Goal: Navigation & Orientation: Understand site structure

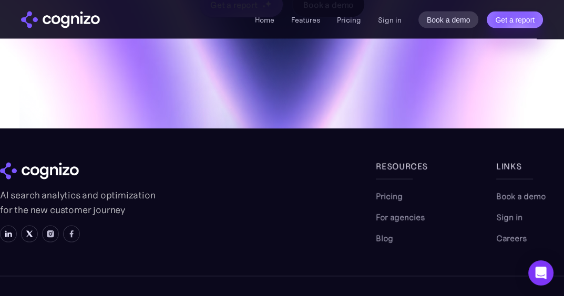
scroll to position [4249, 0]
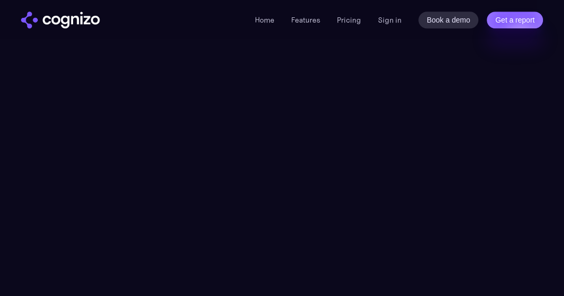
scroll to position [3492, 0]
click at [304, 15] on link "Features" at bounding box center [305, 19] width 29 height 9
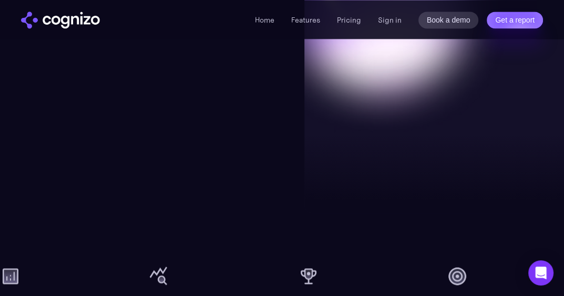
scroll to position [996, 0]
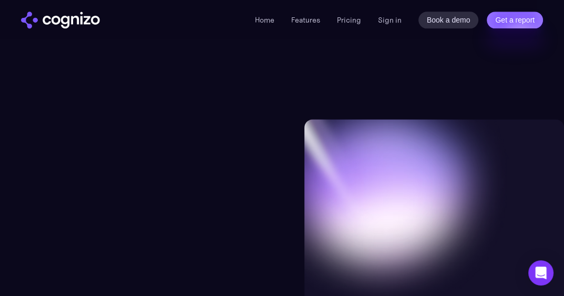
click at [83, 27] on img "home" at bounding box center [60, 20] width 79 height 17
